Goal: Task Accomplishment & Management: Use online tool/utility

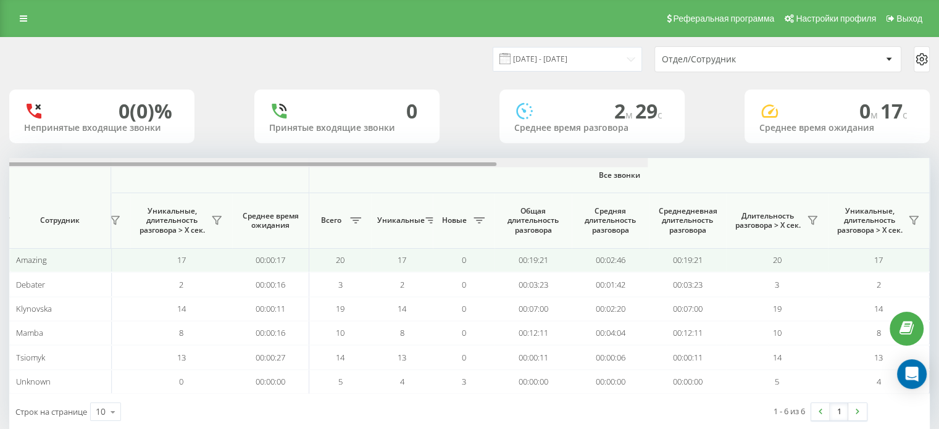
scroll to position [0, 83]
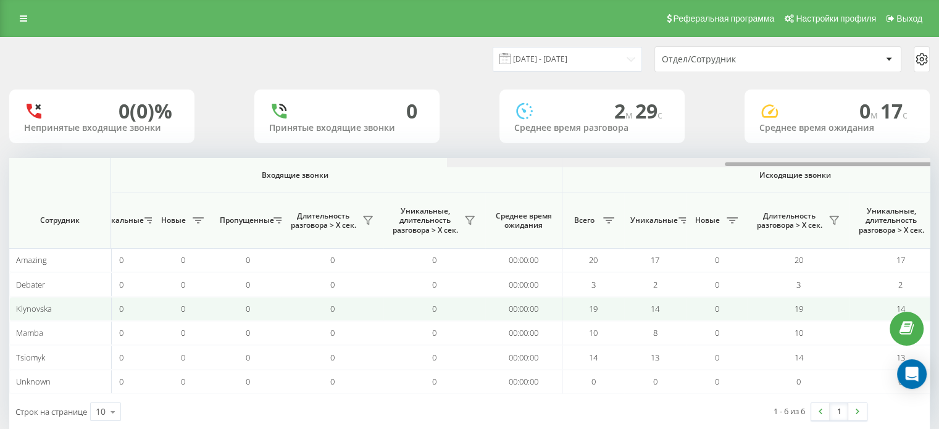
drag, startPoint x: 309, startPoint y: 164, endPoint x: 251, endPoint y: 309, distance: 156.9
click at [242, 264] on div "Входящие звонки Исходящие звонки Все звонки Сотрудник Всего Уникальные Новые Пр…" at bounding box center [469, 276] width 921 height 236
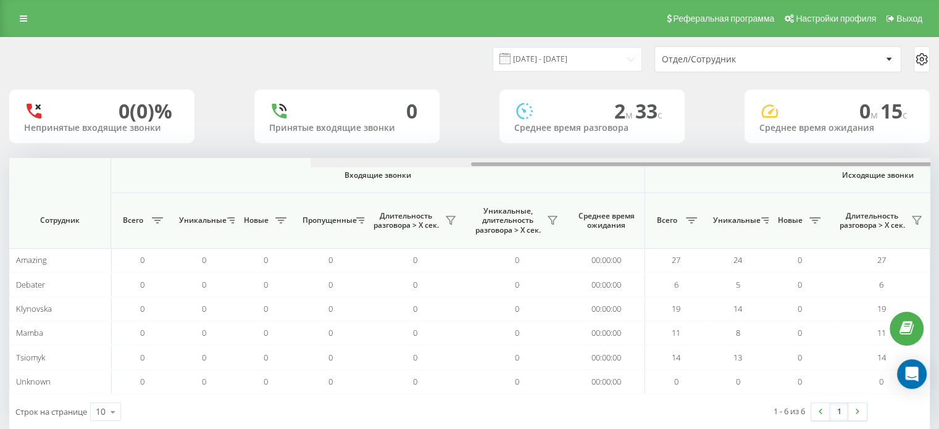
drag, startPoint x: 419, startPoint y: 164, endPoint x: 267, endPoint y: 192, distance: 155.2
click at [272, 191] on div "Входящие звонки Исходящие звонки Все звонки Сотрудник Всего Уникальные Новые Пр…" at bounding box center [469, 276] width 921 height 236
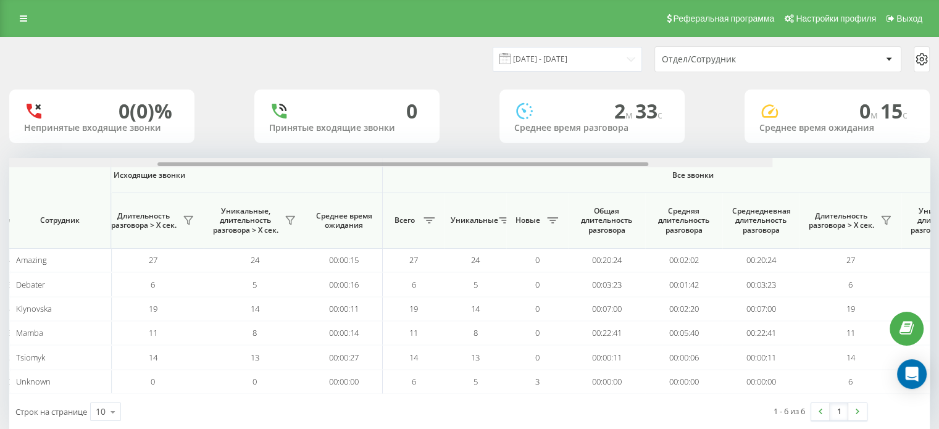
scroll to position [0, 778]
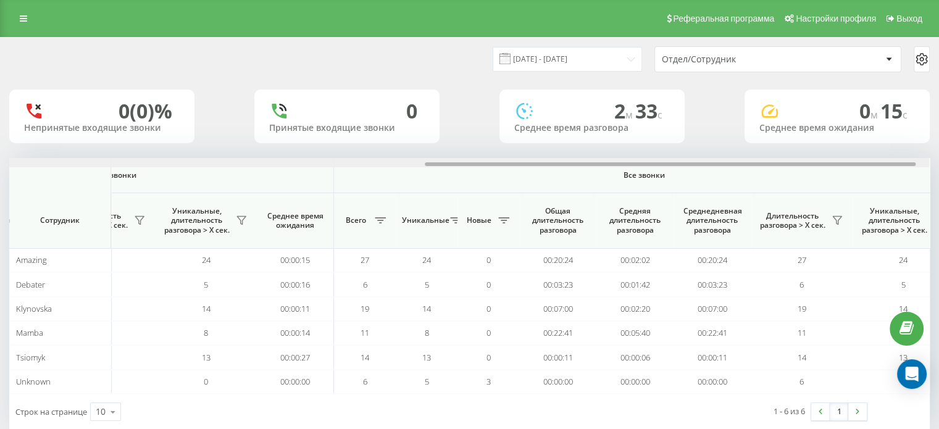
drag, startPoint x: 442, startPoint y: 165, endPoint x: 857, endPoint y: 146, distance: 416.1
click at [857, 146] on div "20.08.2025 - 20.08.2025 Отдел/Сотрудник 0 (0)% Непринятые входящие звонки 0 При…" at bounding box center [469, 234] width 921 height 392
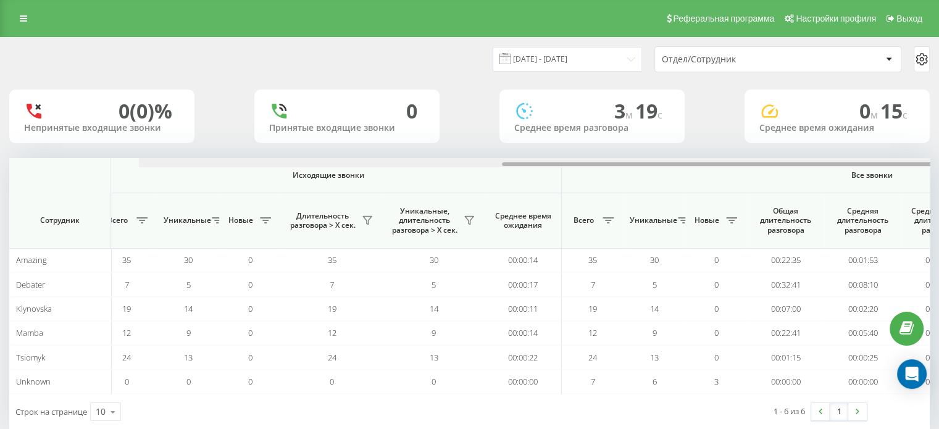
scroll to position [0, 802]
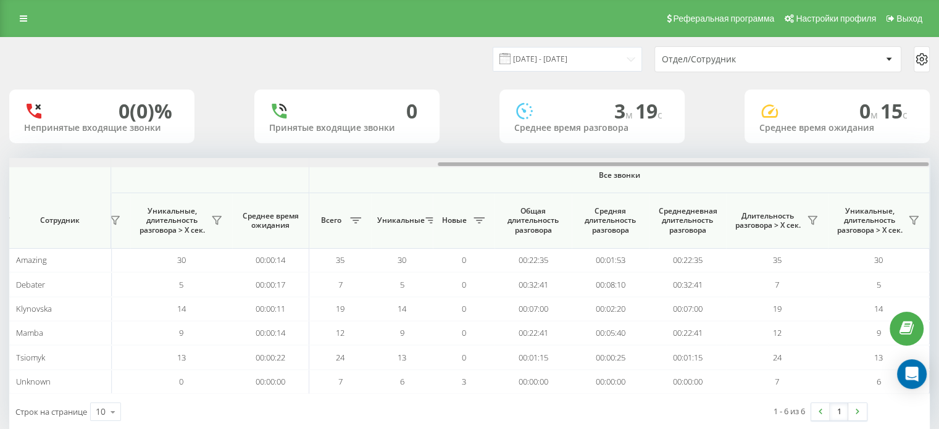
drag, startPoint x: 459, startPoint y: 165, endPoint x: 932, endPoint y: 166, distance: 472.5
click at [932, 166] on div "20.08.2025 - 20.08.2025 Отдел/Сотрудник 0 (0)% Непринятые входящие звонки 0 При…" at bounding box center [469, 245] width 939 height 417
drag, startPoint x: 395, startPoint y: 165, endPoint x: 887, endPoint y: 161, distance: 492.2
click at [887, 161] on div at bounding box center [469, 162] width 920 height 9
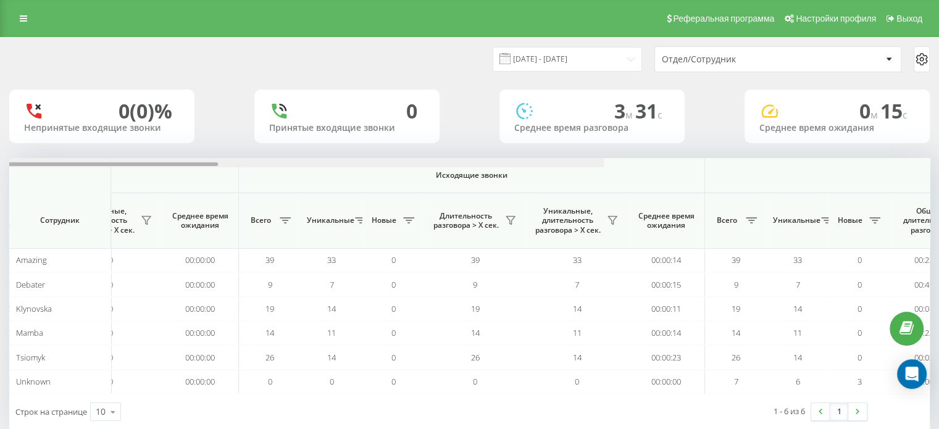
scroll to position [0, 802]
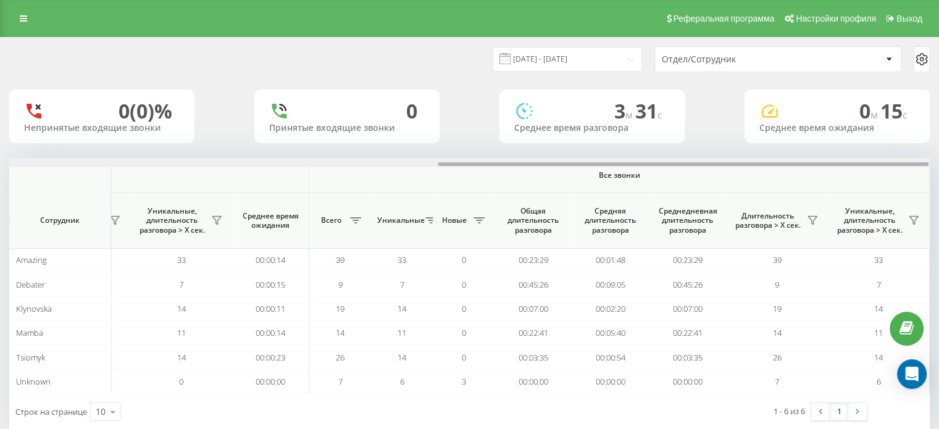
drag, startPoint x: 368, startPoint y: 164, endPoint x: 873, endPoint y: 176, distance: 505.3
click at [873, 176] on div "Входящие звонки Исходящие звонки Все звонки Сотрудник Всего Уникальные Новые Пр…" at bounding box center [469, 276] width 921 height 236
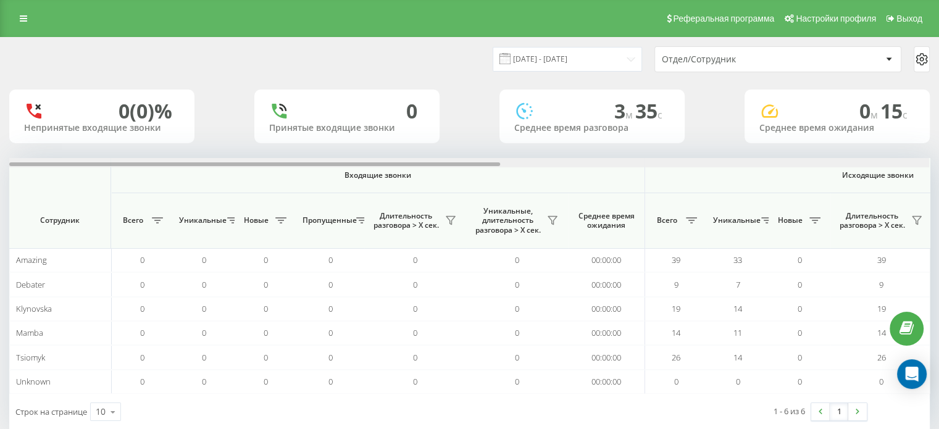
scroll to position [0, 802]
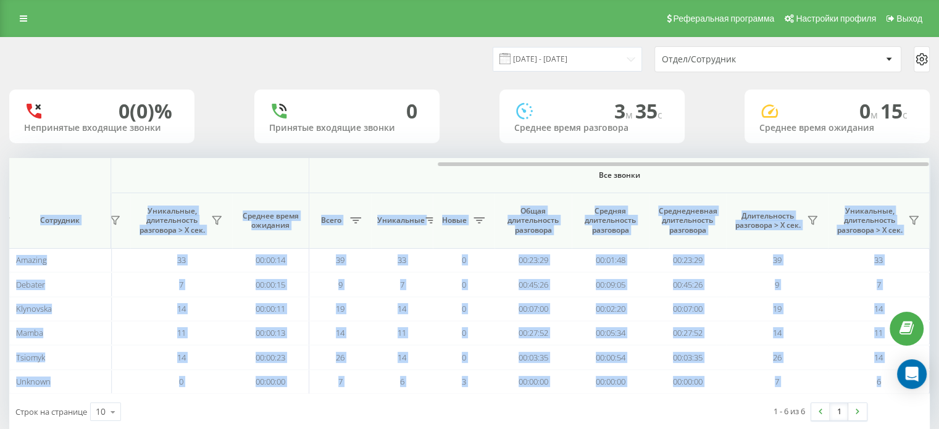
drag, startPoint x: 363, startPoint y: 162, endPoint x: 747, endPoint y: 172, distance: 384.3
click at [747, 172] on div "Входящие звонки Исходящие звонки Все звонки Сотрудник Всего Уникальные Новые Пр…" at bounding box center [469, 276] width 921 height 236
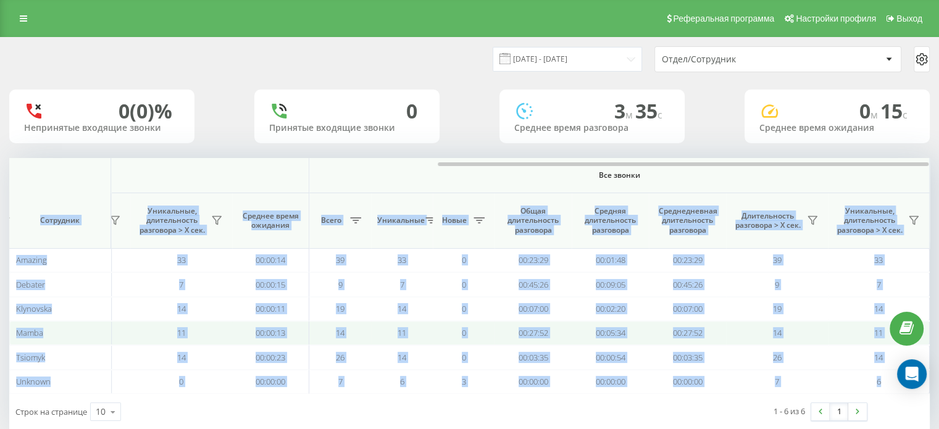
click at [489, 324] on td "0" at bounding box center [464, 333] width 62 height 24
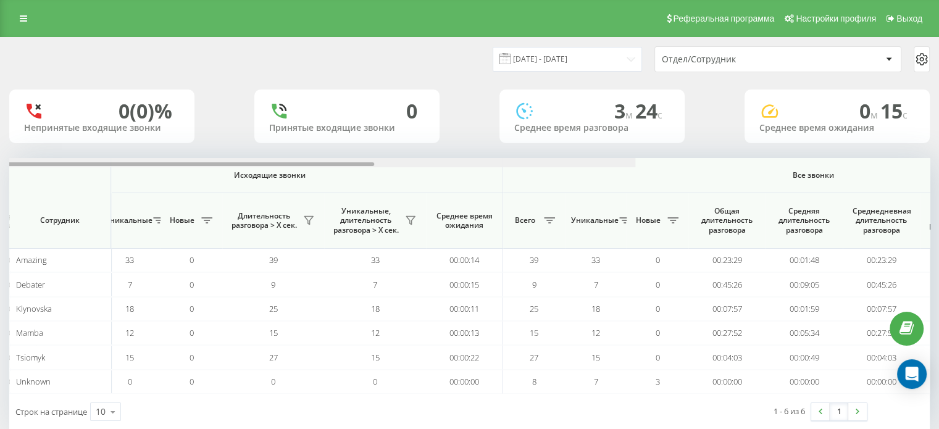
scroll to position [0, 802]
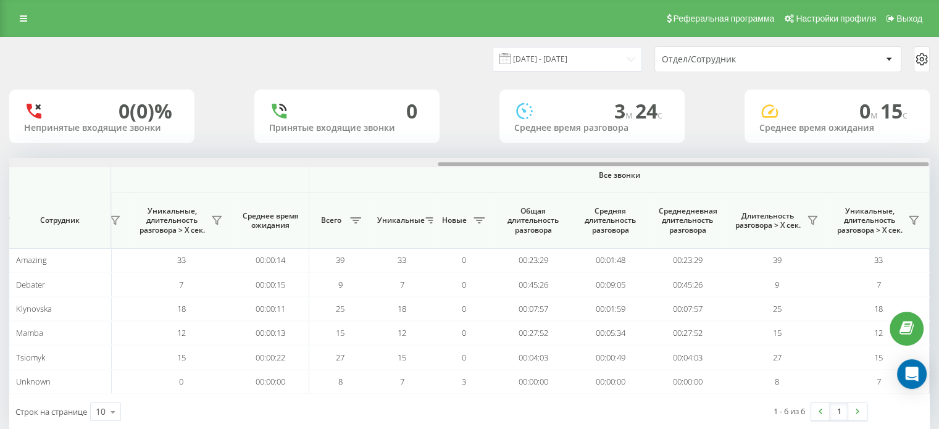
drag, startPoint x: 372, startPoint y: 163, endPoint x: 934, endPoint y: 170, distance: 561.4
click at [934, 170] on div "20.08.2025 - 20.08.2025 Отдел/Сотрудник 0 (0)% Непринятые входящие звонки 0 При…" at bounding box center [469, 245] width 939 height 417
click at [790, 177] on div "Входящие звонки Исходящие звонки Все звонки Сотрудник Всего Уникальные Новые Пр…" at bounding box center [469, 276] width 921 height 236
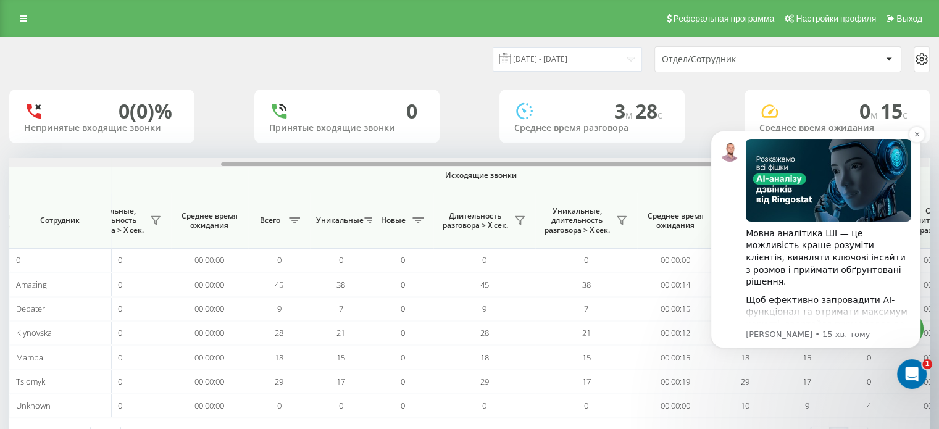
scroll to position [0, 559]
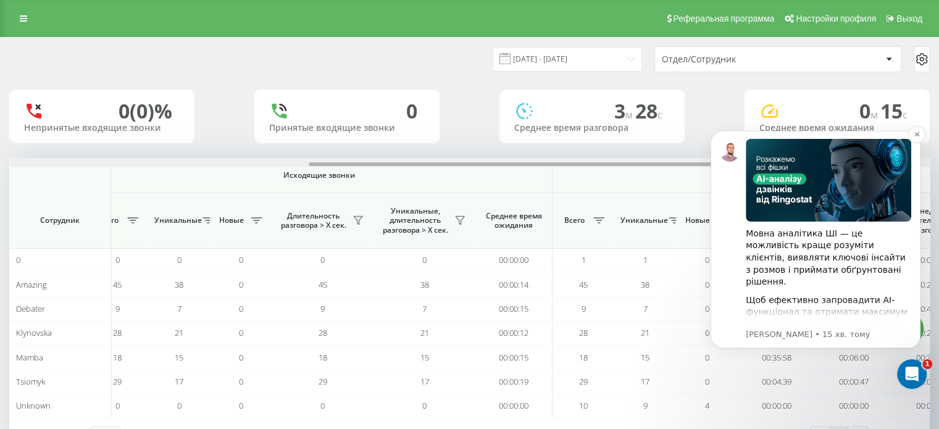
drag, startPoint x: 1083, startPoint y: 277, endPoint x: 780, endPoint y: 181, distance: 317.6
click at [917, 132] on icon "Dismiss notification" at bounding box center [917, 134] width 7 height 7
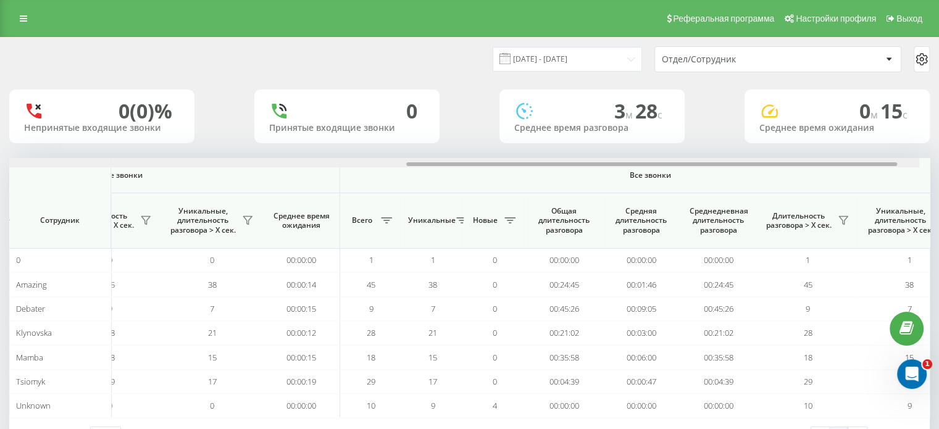
scroll to position [0, 755]
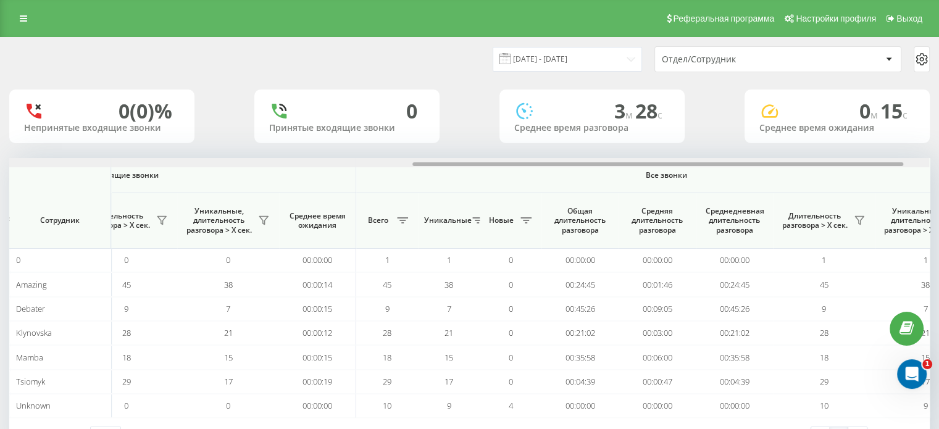
click at [794, 243] on th "Длительность разговора > Х сек." at bounding box center [824, 221] width 102 height 56
